Goal: Answer question/provide support: Share knowledge or assist other users

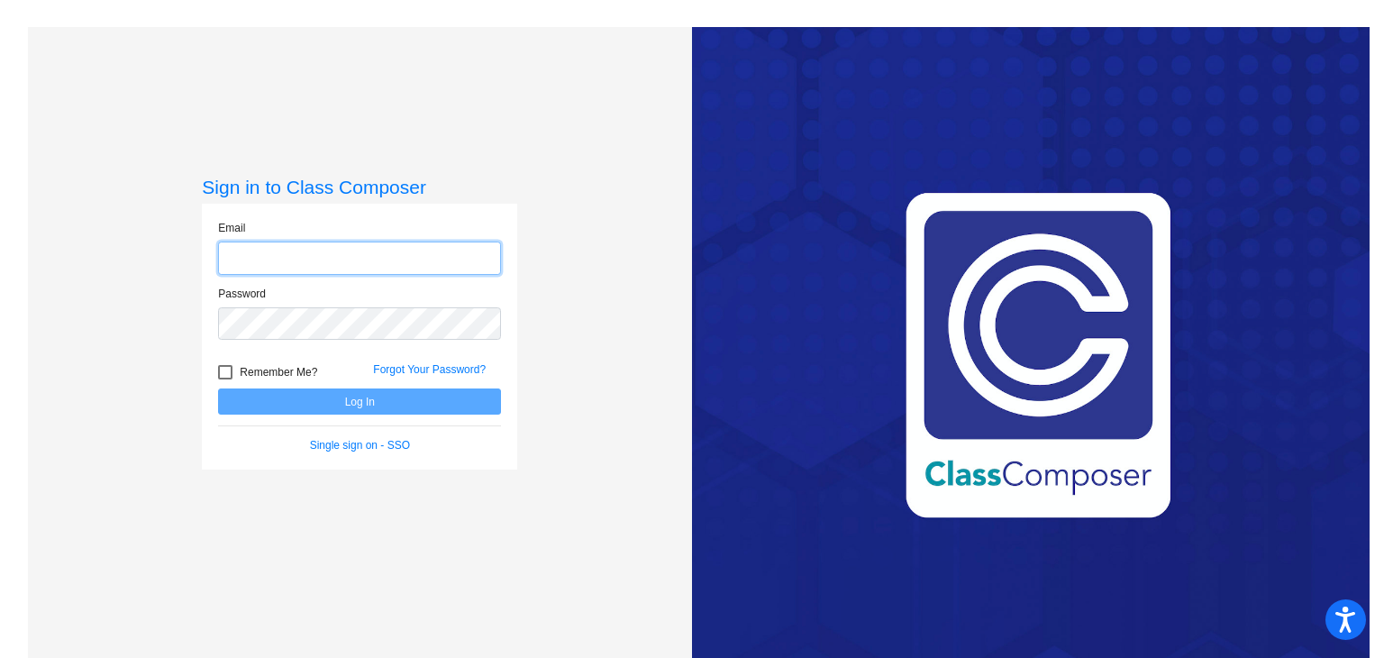
type input "[EMAIL_ADDRESS][PERSON_NAME][DOMAIN_NAME]"
click at [375, 401] on button "Log In" at bounding box center [359, 401] width 283 height 26
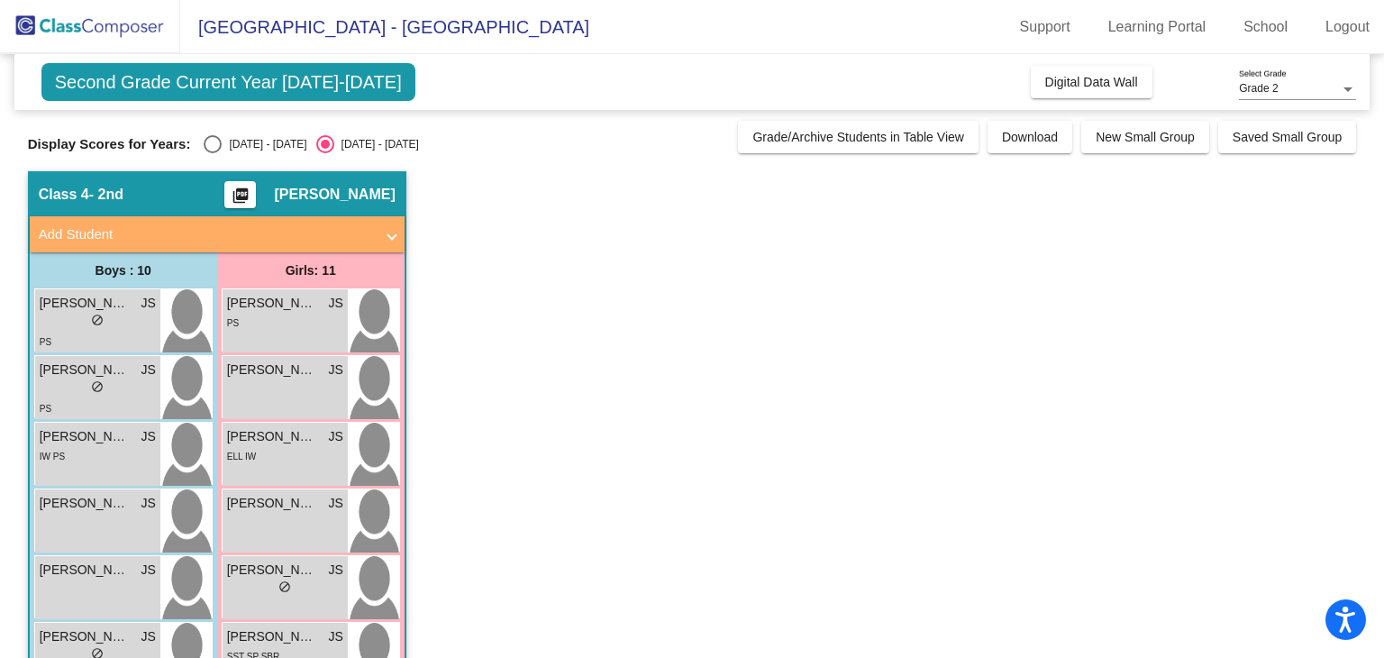
click at [215, 143] on div "Select an option" at bounding box center [213, 144] width 18 height 18
click at [213, 153] on input "[DATE] - [DATE]" at bounding box center [212, 153] width 1 height 1
radio input "true"
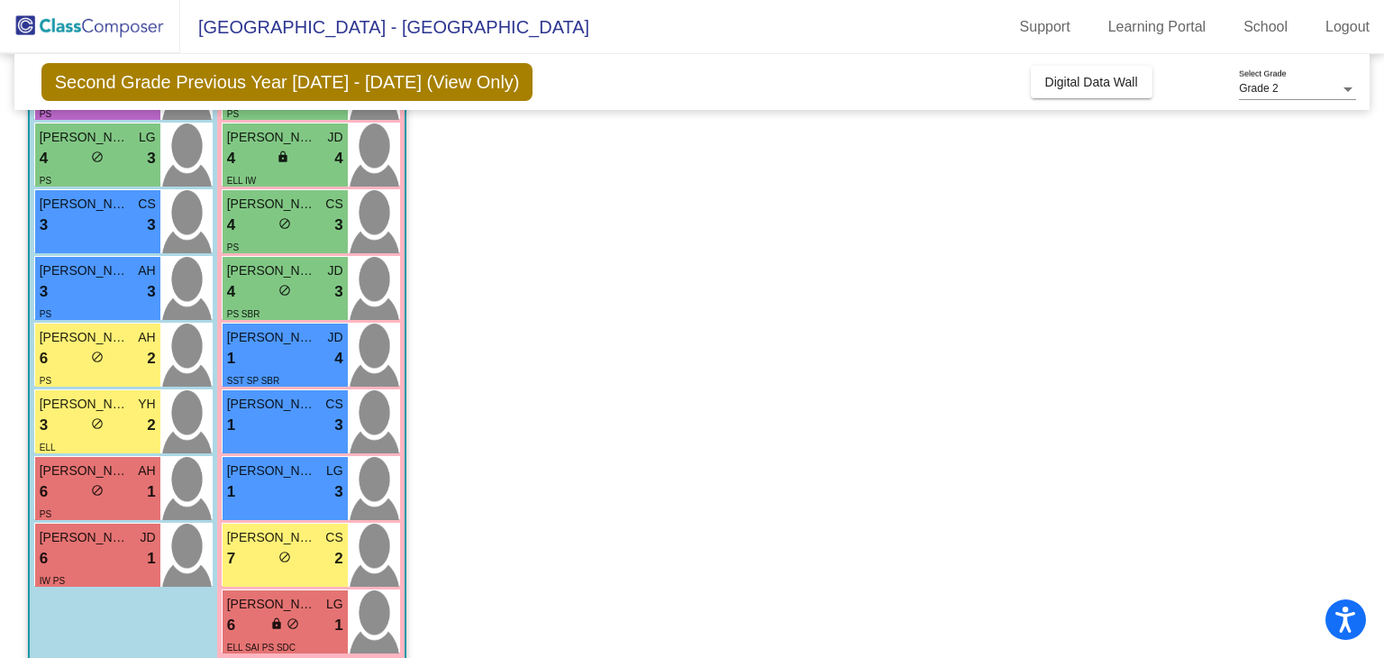
scroll to position [392, 0]
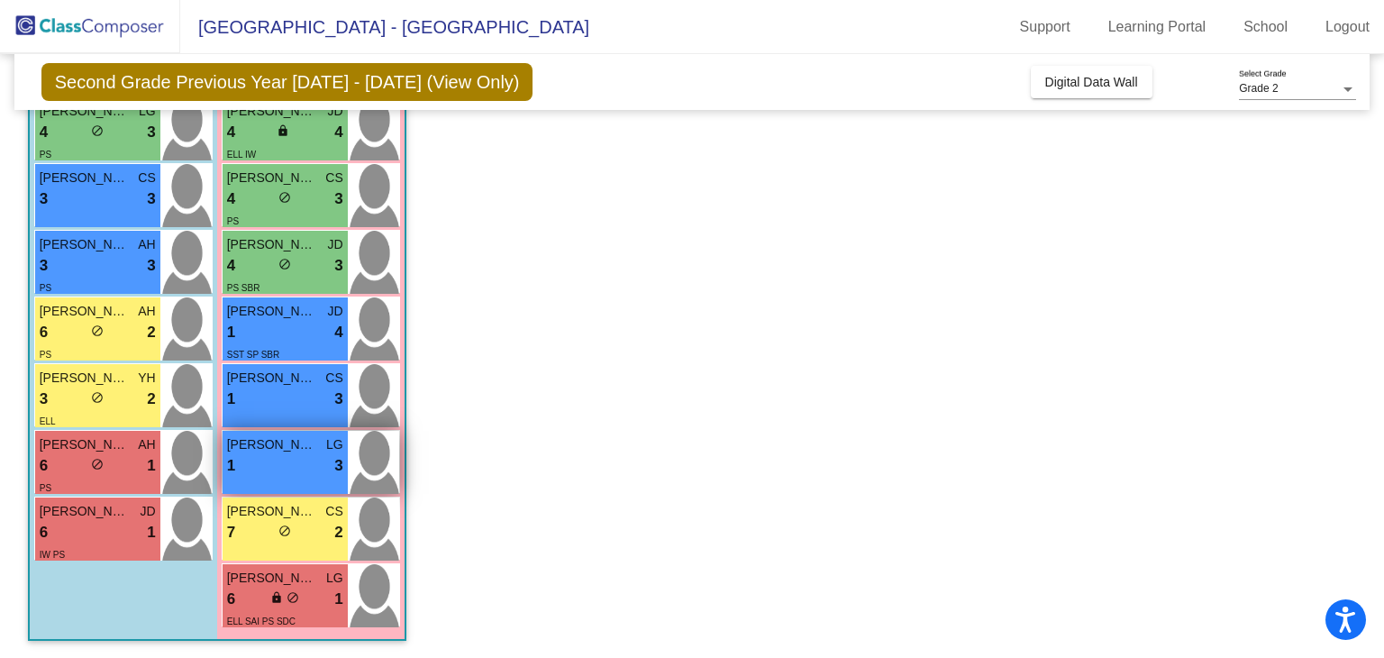
click at [343, 459] on span "3" at bounding box center [338, 465] width 8 height 23
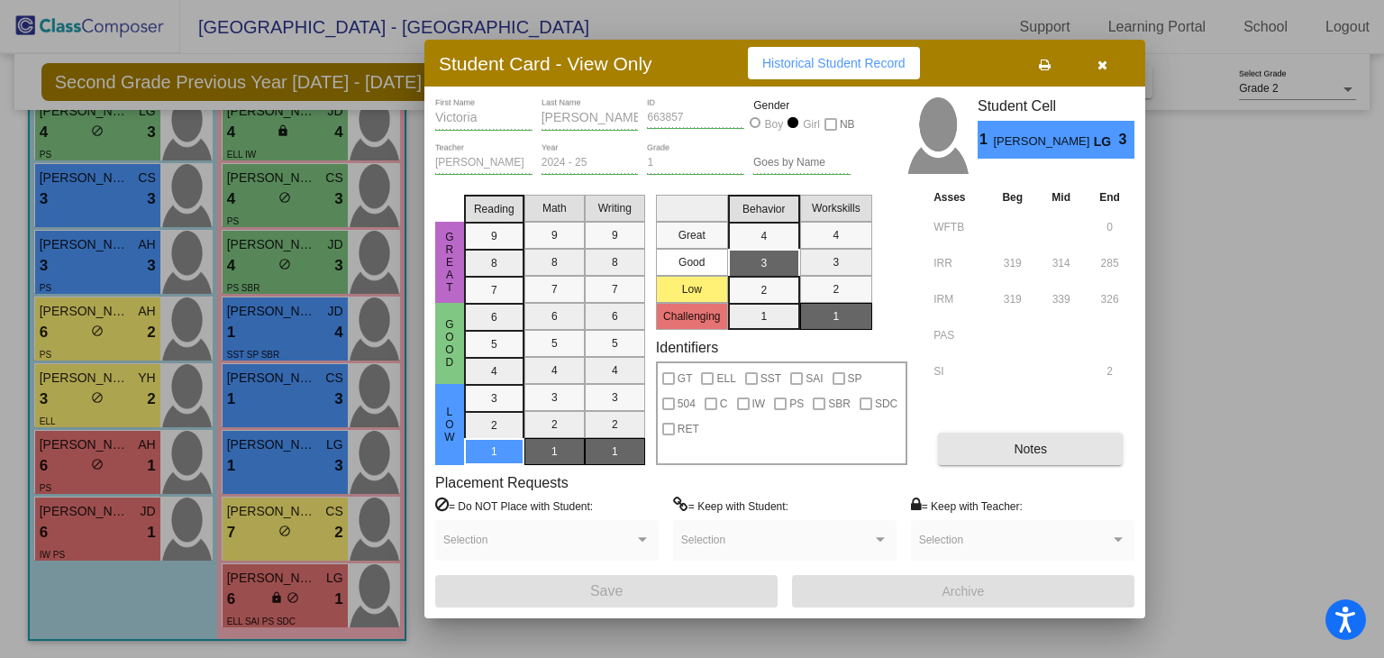
click at [1028, 439] on button "Notes" at bounding box center [1030, 449] width 185 height 32
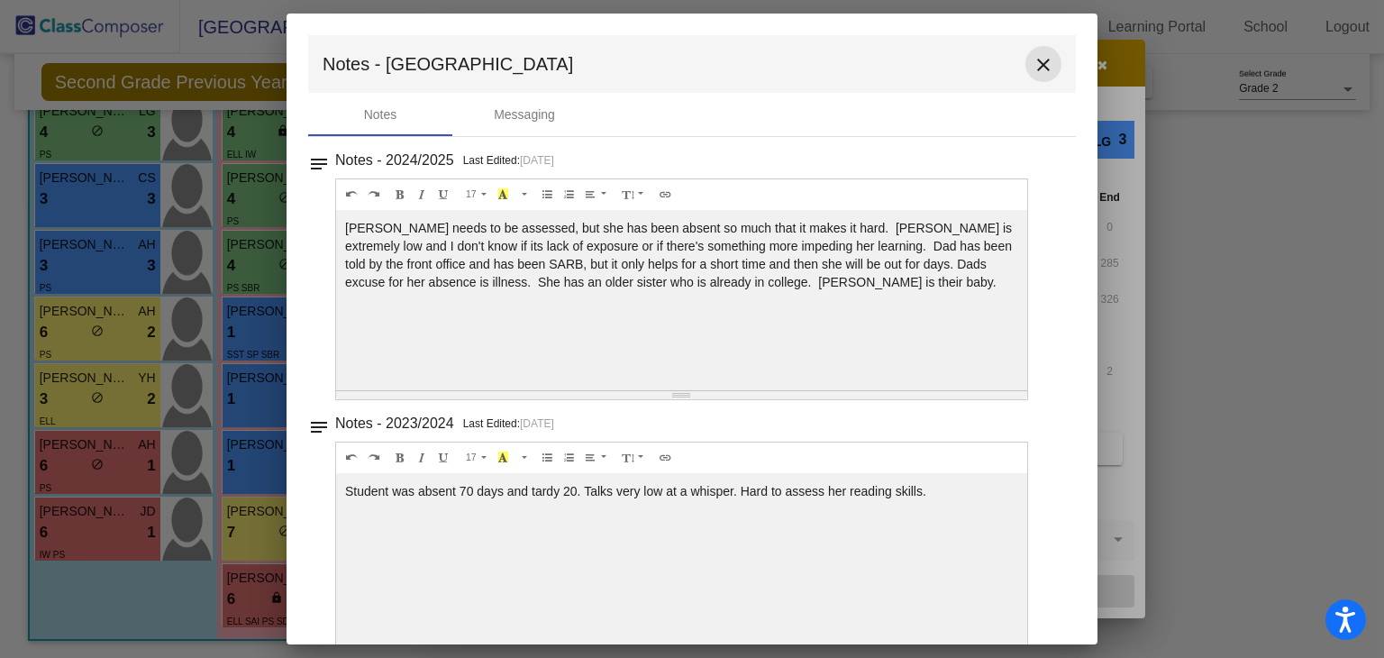
click at [1043, 69] on mat-icon "close" at bounding box center [1044, 65] width 22 height 22
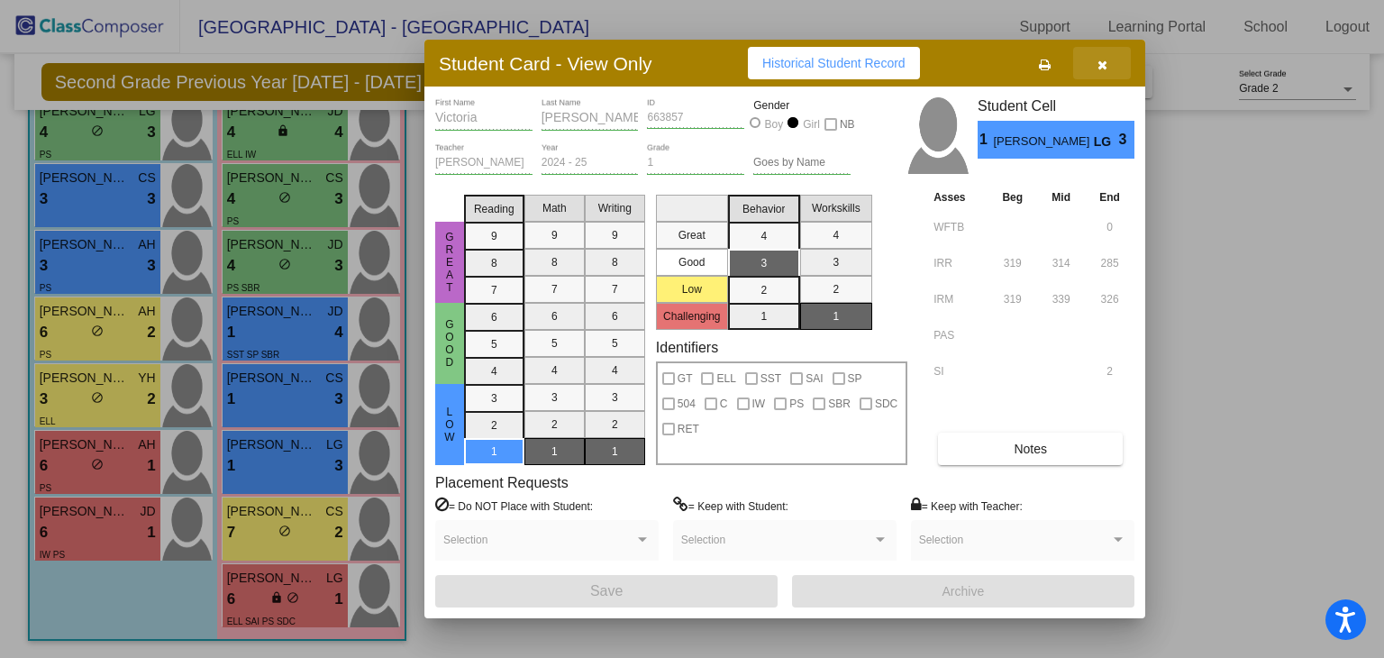
click at [1102, 59] on icon "button" at bounding box center [1103, 65] width 10 height 13
